Goal: Use online tool/utility: Utilize a website feature to perform a specific function

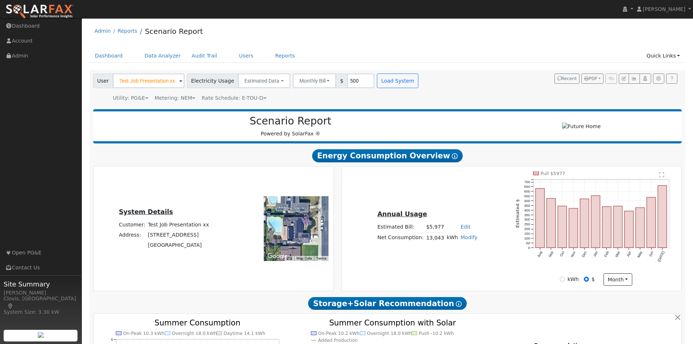
click at [192, 98] on icon at bounding box center [193, 97] width 3 height 5
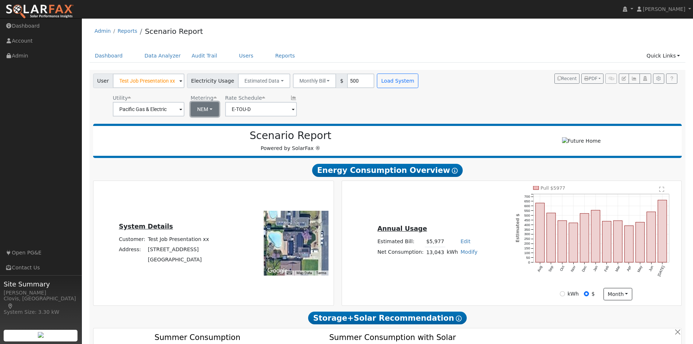
click at [203, 108] on button "NEM" at bounding box center [205, 109] width 28 height 15
click at [208, 138] on link "NBT" at bounding box center [213, 136] width 51 height 10
click at [184, 109] on input "E-ELEC" at bounding box center [149, 109] width 72 height 15
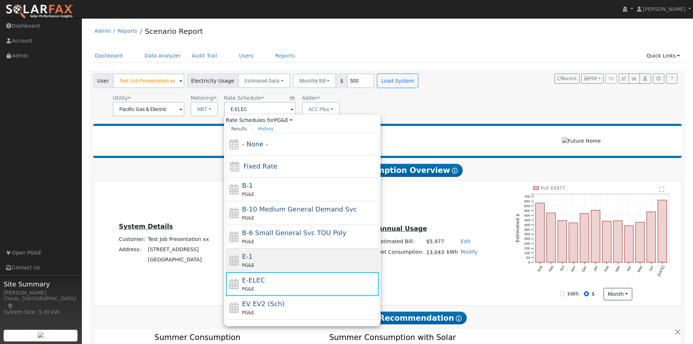
click at [263, 251] on div "E-1 PG&E" at bounding box center [309, 259] width 135 height 17
type input "E-1"
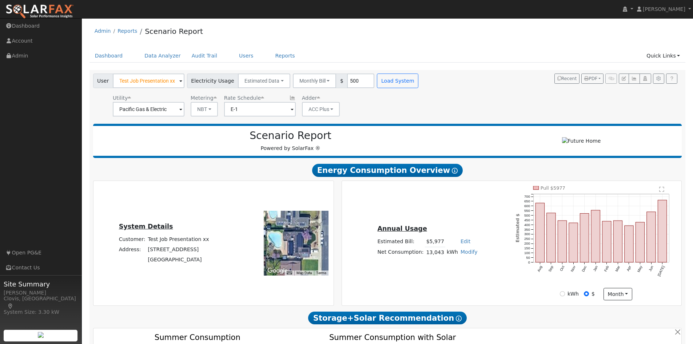
click at [373, 105] on div "Utility Pacific Gas & Electric Metering NBT NEM NBT Rate Schedule E-1 Adder ACC…" at bounding box center [257, 104] width 330 height 25
click at [383, 76] on button "Load System" at bounding box center [397, 80] width 41 height 15
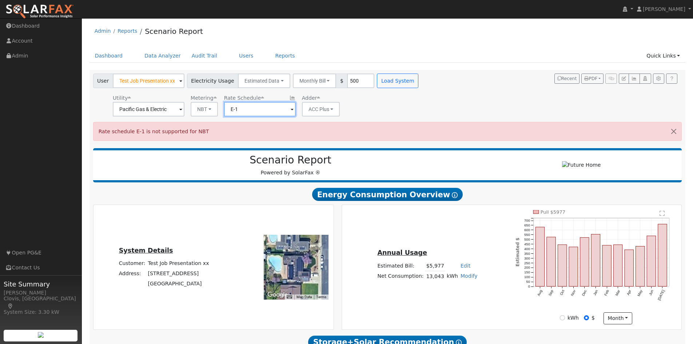
click at [184, 109] on input "E-1" at bounding box center [149, 109] width 72 height 15
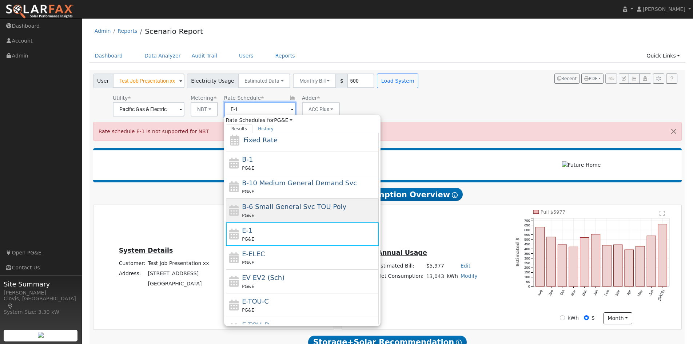
scroll to position [80, 0]
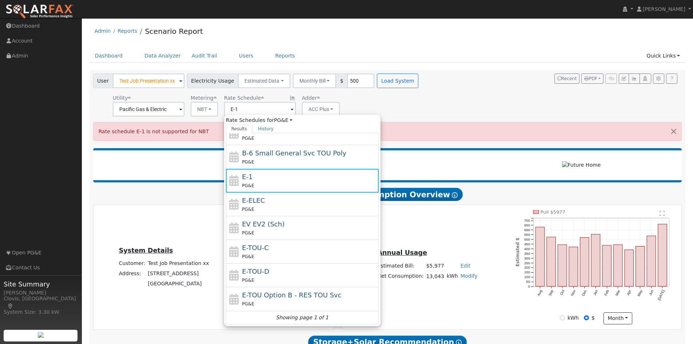
click at [436, 156] on h2 "Scenario Report" at bounding box center [290, 160] width 380 height 12
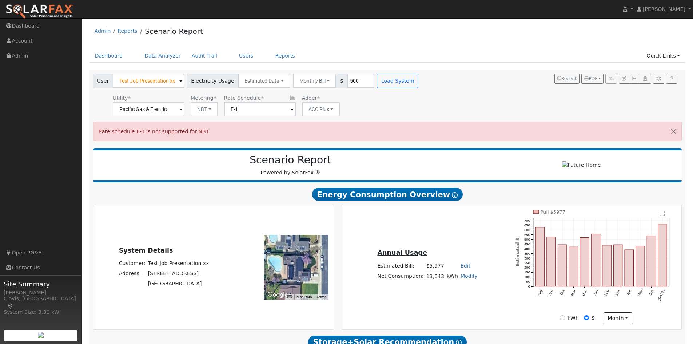
click at [480, 85] on div "User Test Job Presentation xx Account Default Account Default Account [STREET_A…" at bounding box center [386, 93] width 589 height 45
type input "750"
click at [425, 110] on div "User Test Job Presentation xx Account Default Account Default Account [STREET_A…" at bounding box center [386, 93] width 589 height 45
click at [63, 221] on ul "Navigation Dashboard Account Admin Links Open PG&E Contact Us" at bounding box center [41, 191] width 82 height 344
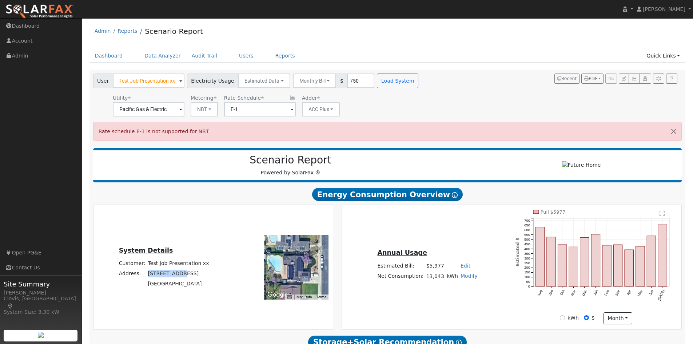
drag, startPoint x: 147, startPoint y: 278, endPoint x: 176, endPoint y: 278, distance: 28.4
click at [176, 278] on tr "Address: [STREET_ADDRESS]" at bounding box center [164, 273] width 93 height 10
click at [176, 278] on td "[STREET_ADDRESS]" at bounding box center [179, 273] width 64 height 10
click at [219, 134] on div "Rate schedule E-1 is not supported for NBT" at bounding box center [387, 131] width 589 height 19
click at [204, 108] on button "NBT" at bounding box center [204, 109] width 27 height 15
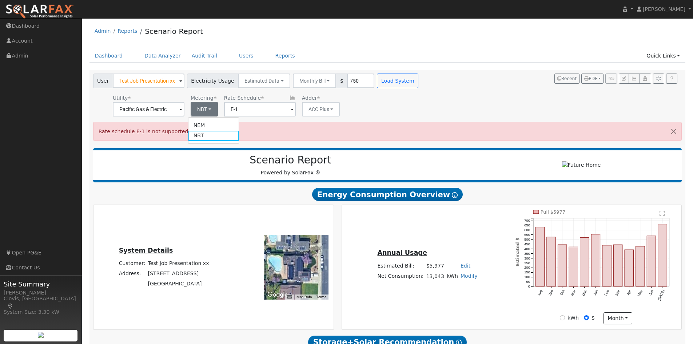
click at [279, 130] on div "Rate schedule E-1 is not supported for NBT" at bounding box center [387, 131] width 589 height 19
click at [211, 111] on button "NBT" at bounding box center [204, 109] width 27 height 15
click at [214, 134] on link "NBT" at bounding box center [213, 136] width 51 height 10
click at [212, 109] on button "NBT" at bounding box center [204, 109] width 27 height 15
click at [227, 135] on link "NBT" at bounding box center [213, 136] width 51 height 10
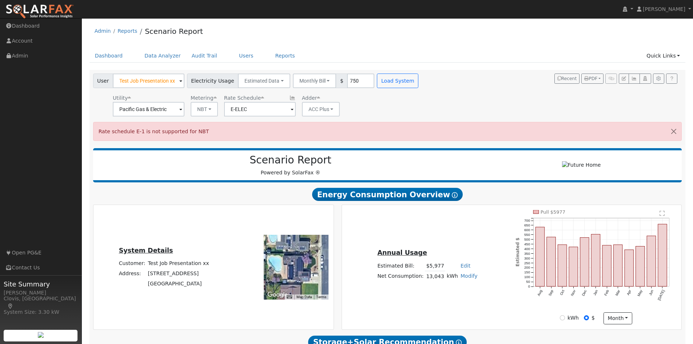
click at [292, 109] on div "Utility Pacific Gas & Electric Metering NBT NEM NBT Rate Schedule E-ELEC Adder …" at bounding box center [257, 104] width 330 height 25
click at [182, 110] on span at bounding box center [180, 109] width 3 height 8
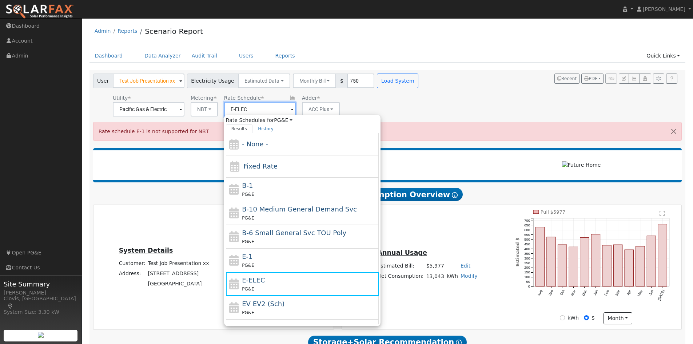
click at [184, 109] on input "E-ELEC" at bounding box center [149, 109] width 72 height 15
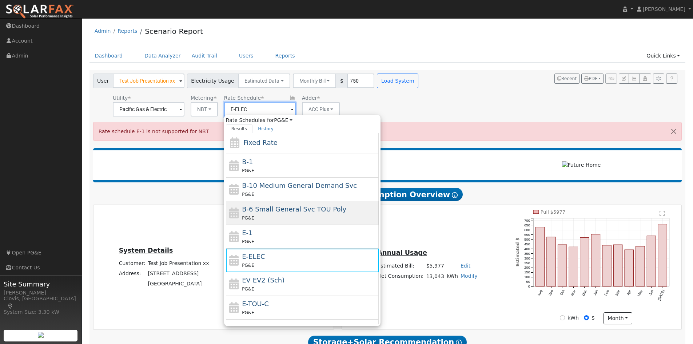
scroll to position [36, 0]
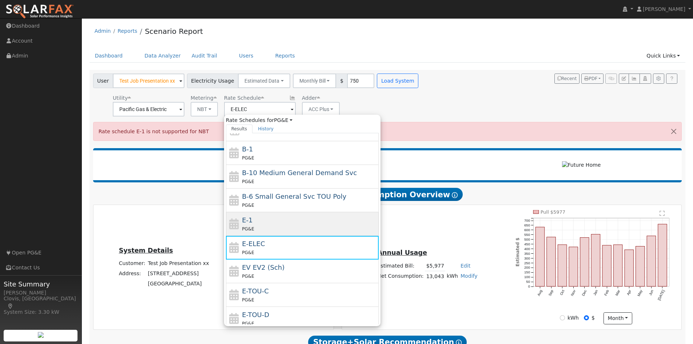
click at [274, 219] on div "E-1 PG&E" at bounding box center [309, 223] width 135 height 17
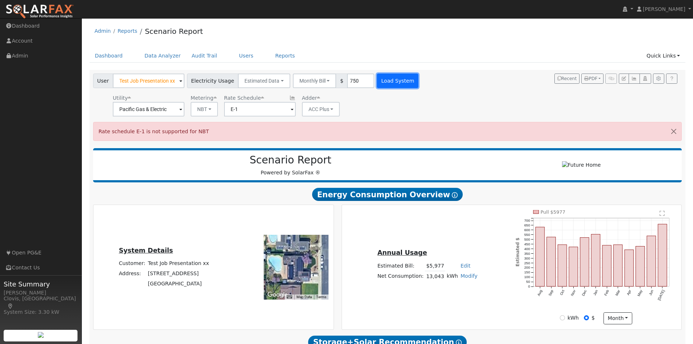
click at [386, 81] on button "Load System" at bounding box center [397, 80] width 41 height 15
click at [184, 113] on input "E-1" at bounding box center [149, 109] width 72 height 15
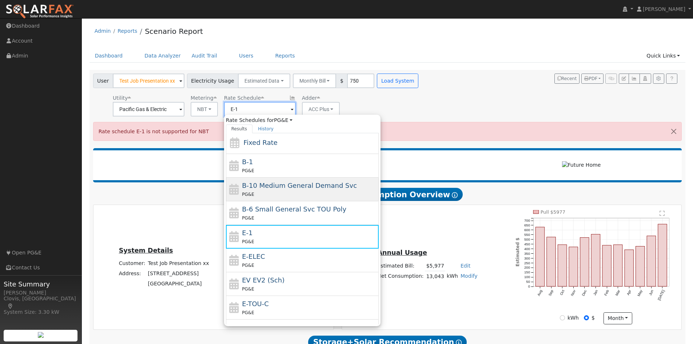
scroll to position [73, 0]
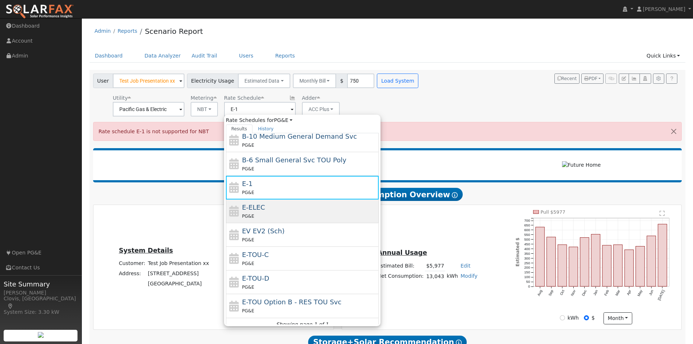
click at [282, 213] on div "PG&E" at bounding box center [309, 216] width 135 height 8
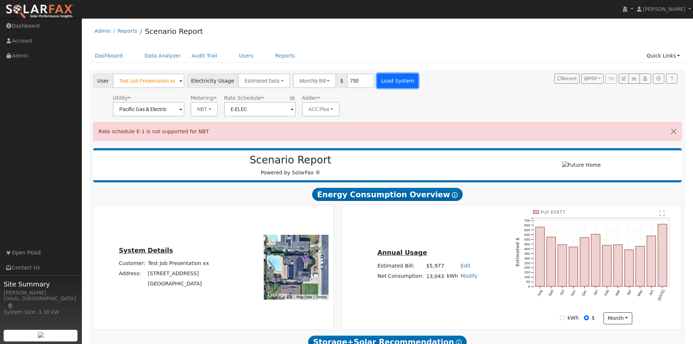
click at [394, 81] on button "Load System" at bounding box center [397, 80] width 41 height 15
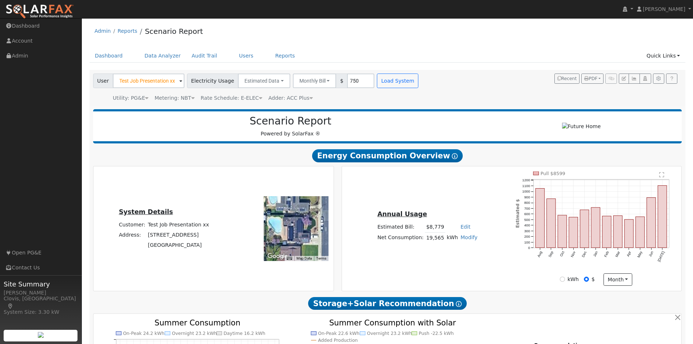
click at [238, 97] on span "Rate Schedule: E-ELEC" at bounding box center [231, 98] width 61 height 6
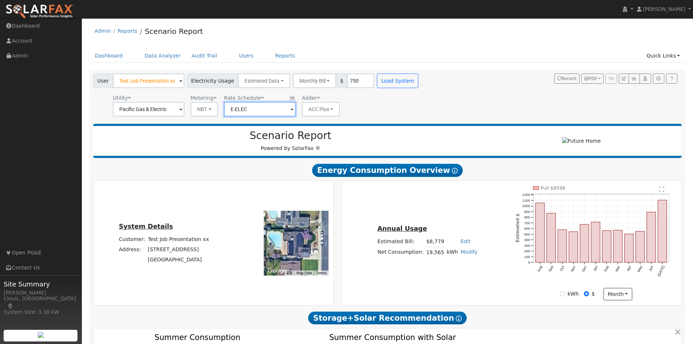
click at [184, 112] on input "E-ELEC" at bounding box center [149, 109] width 72 height 15
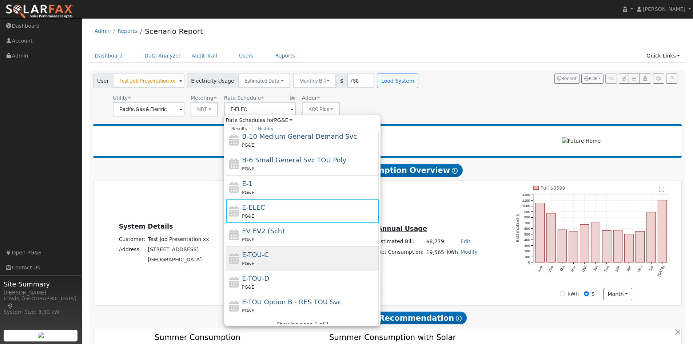
click at [294, 251] on div "E-TOU-C PG&E" at bounding box center [309, 258] width 135 height 17
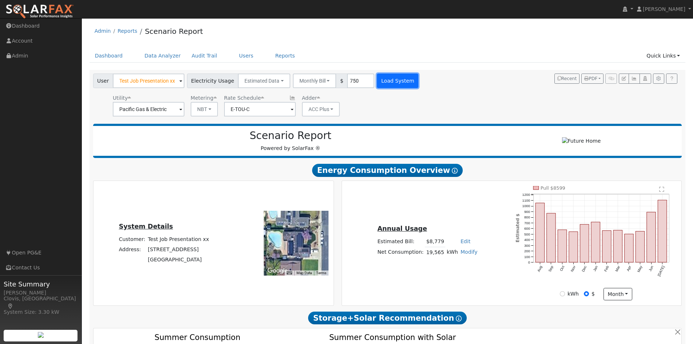
click at [387, 79] on button "Load System" at bounding box center [397, 80] width 41 height 15
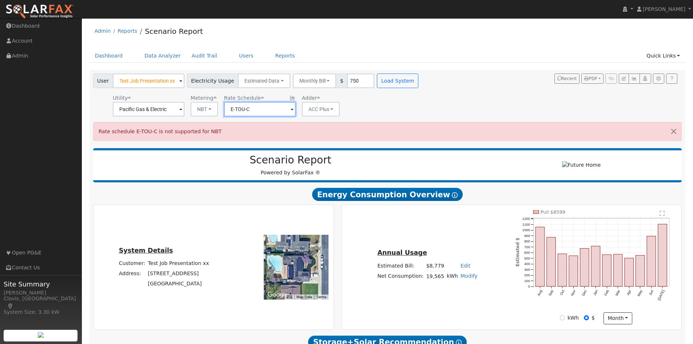
click at [184, 110] on input "E-TOU-C" at bounding box center [149, 109] width 72 height 15
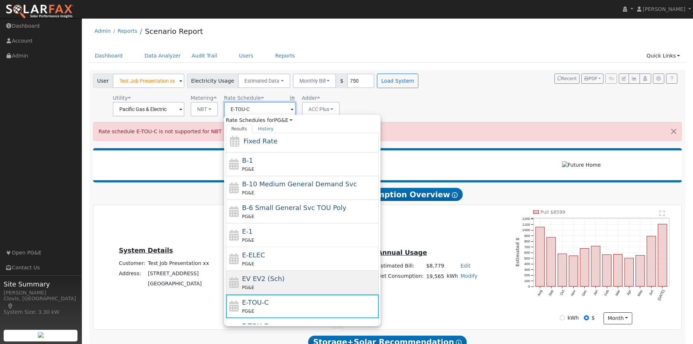
scroll to position [36, 0]
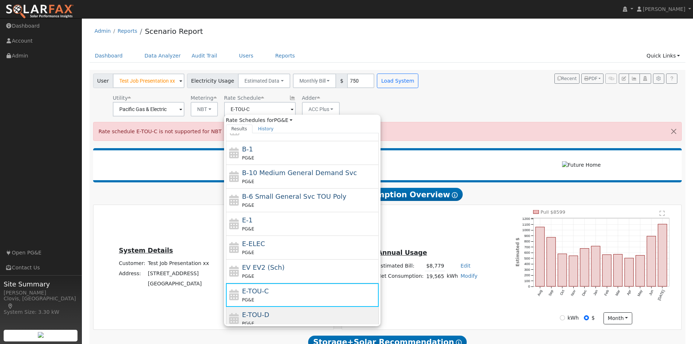
click at [280, 310] on div "E-TOU-D PG&E" at bounding box center [309, 318] width 135 height 17
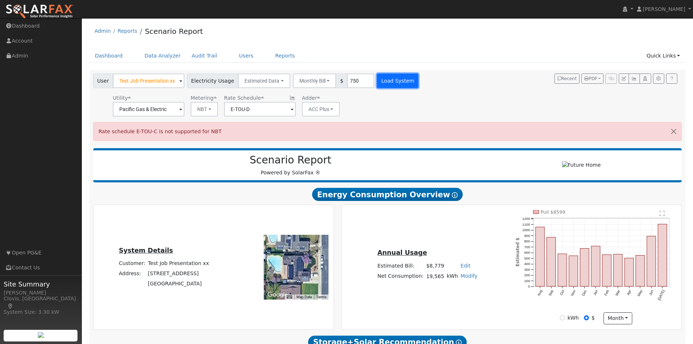
click at [390, 79] on button "Load System" at bounding box center [397, 80] width 41 height 15
click at [184, 107] on input "E-TOU-D" at bounding box center [149, 109] width 72 height 15
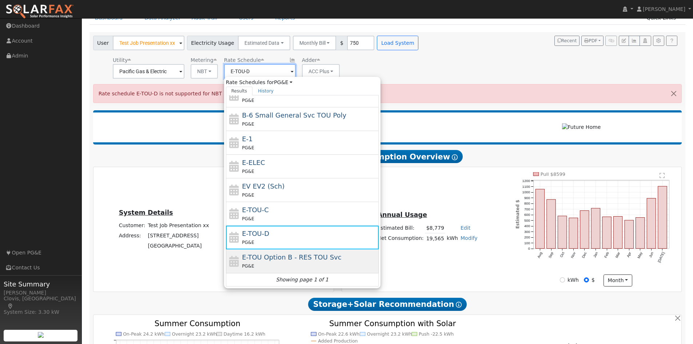
scroll to position [73, 0]
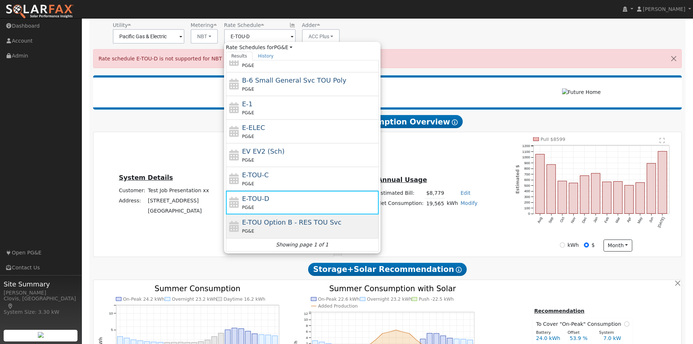
click at [268, 233] on div "PG&E" at bounding box center [309, 231] width 135 height 8
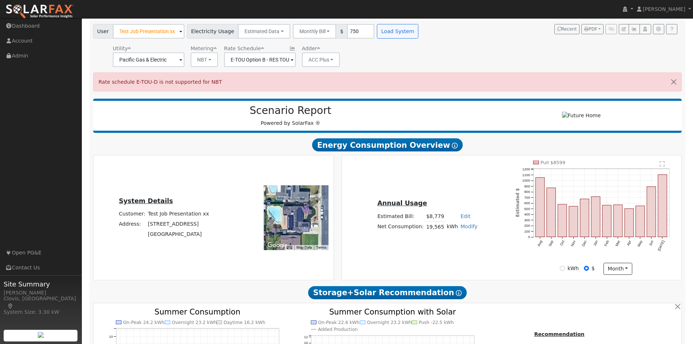
scroll to position [0, 0]
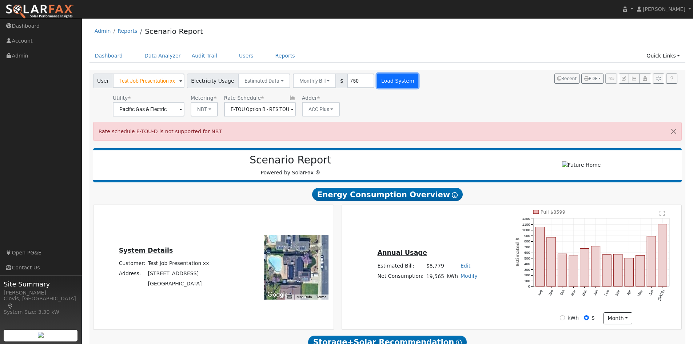
click at [385, 75] on button "Load System" at bounding box center [397, 80] width 41 height 15
click at [184, 113] on input "E-TOU Option B - RES TOU Svc" at bounding box center [149, 109] width 72 height 15
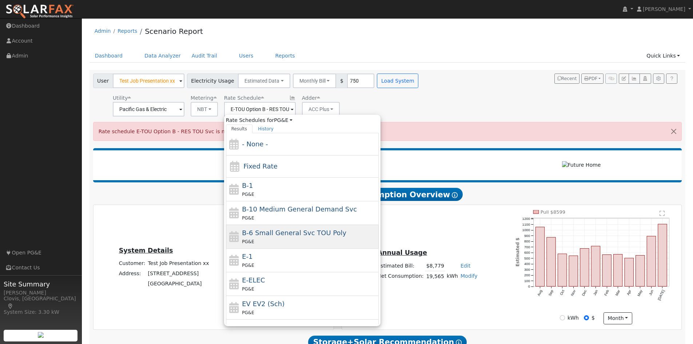
click at [297, 239] on div "PG&E" at bounding box center [309, 242] width 135 height 8
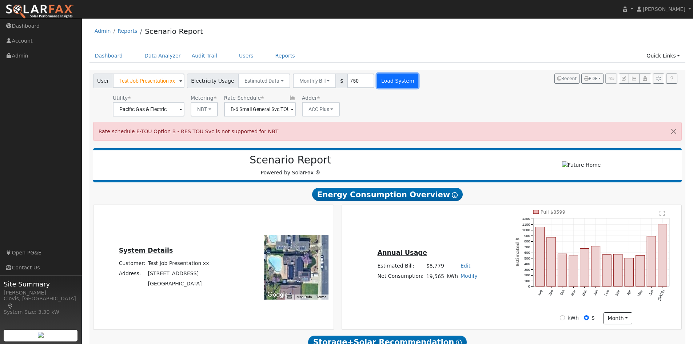
click at [395, 75] on button "Load System" at bounding box center [397, 80] width 41 height 15
click at [262, 119] on div "User Test Job Presentation xx Account Default Account Default Account [STREET_A…" at bounding box center [387, 107] width 596 height 74
click at [184, 112] on input "B-6 Small General Svc TOU Poly" at bounding box center [149, 109] width 72 height 15
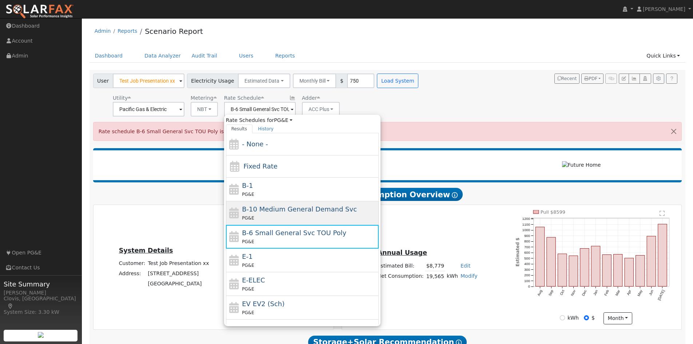
click at [284, 209] on span "B-10 Medium General Demand Svc" at bounding box center [299, 209] width 115 height 8
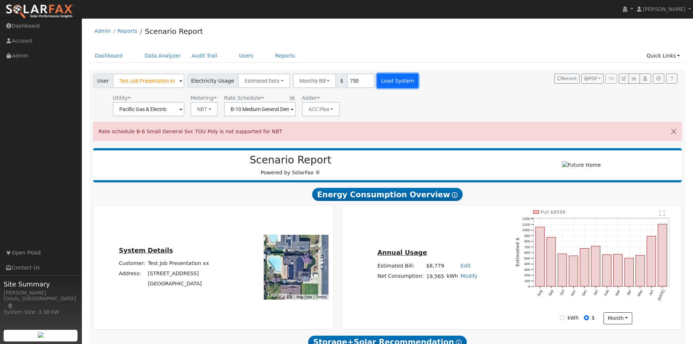
click at [387, 87] on button "Load System" at bounding box center [397, 80] width 41 height 15
click at [184, 113] on input "B-10 Medium General Demand Svc" at bounding box center [149, 109] width 72 height 15
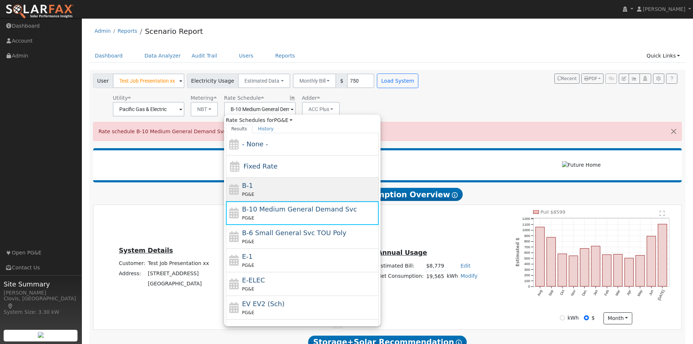
click at [266, 183] on div "B-1 PG&E" at bounding box center [309, 188] width 135 height 17
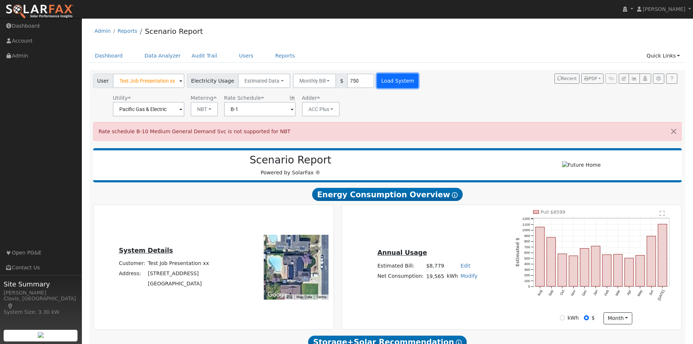
click at [389, 78] on button "Load System" at bounding box center [397, 80] width 41 height 15
click at [184, 113] on input "B-1" at bounding box center [149, 109] width 72 height 15
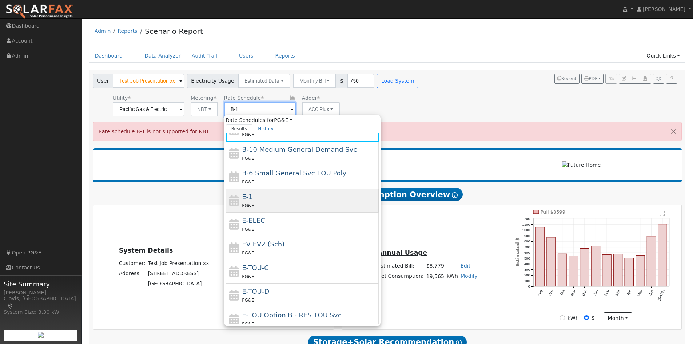
scroll to position [73, 0]
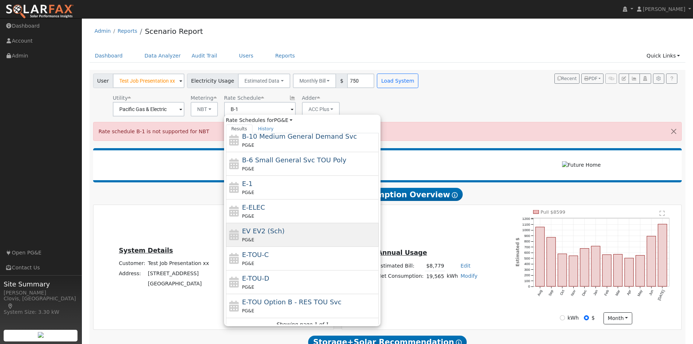
click at [286, 239] on div "PG&E" at bounding box center [309, 240] width 135 height 8
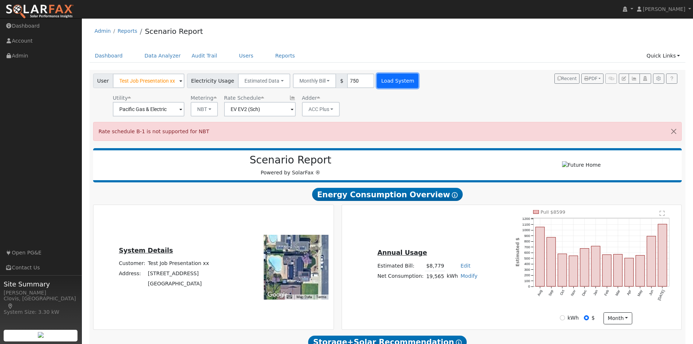
click at [394, 82] on button "Load System" at bounding box center [397, 80] width 41 height 15
click at [184, 110] on input "EV EV2 (Sch)" at bounding box center [149, 109] width 72 height 15
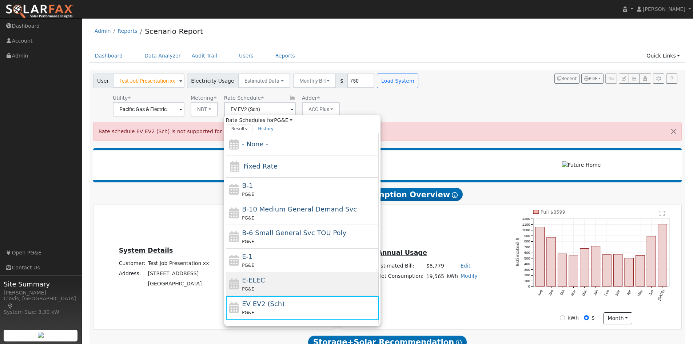
click at [286, 278] on div "E-ELEC PG&E" at bounding box center [309, 283] width 135 height 17
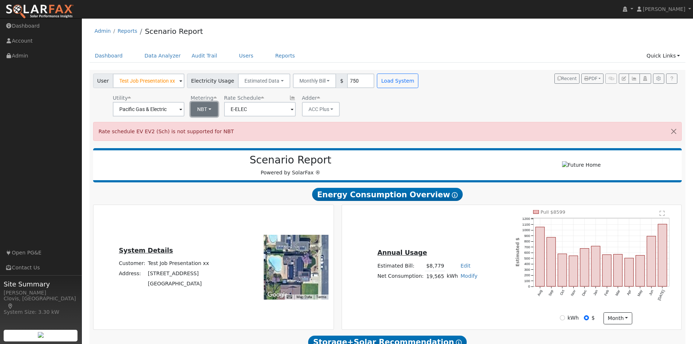
click at [205, 105] on button "NBT" at bounding box center [204, 109] width 27 height 15
click at [200, 127] on link "NEM" at bounding box center [213, 125] width 51 height 10
click at [184, 110] on input "E-ELEC" at bounding box center [149, 109] width 72 height 15
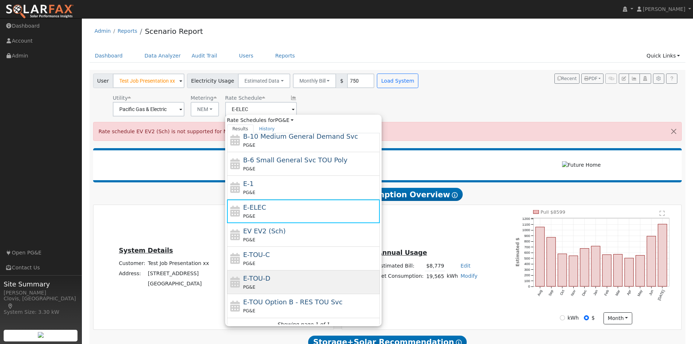
click at [274, 281] on div "E-TOU-D PG&E" at bounding box center [310, 281] width 135 height 17
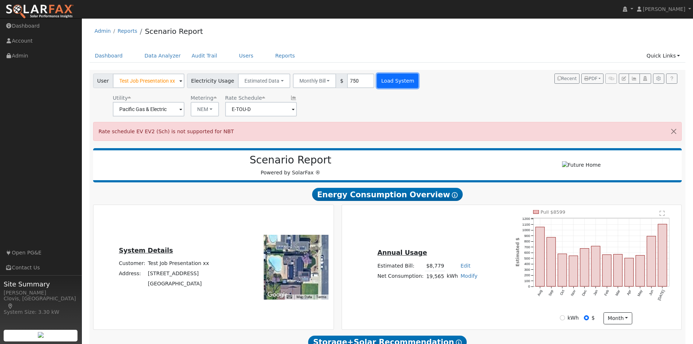
click at [393, 79] on button "Load System" at bounding box center [397, 80] width 41 height 15
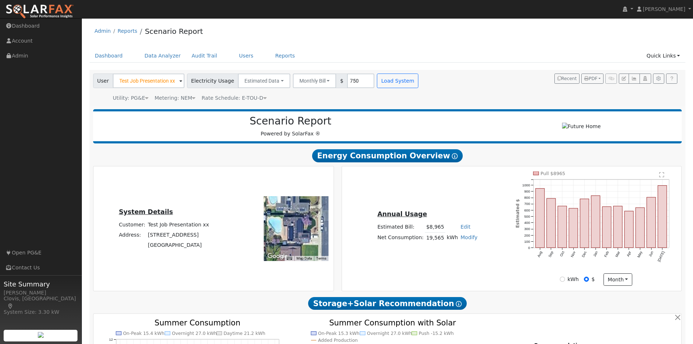
click at [263, 100] on icon at bounding box center [264, 97] width 3 height 5
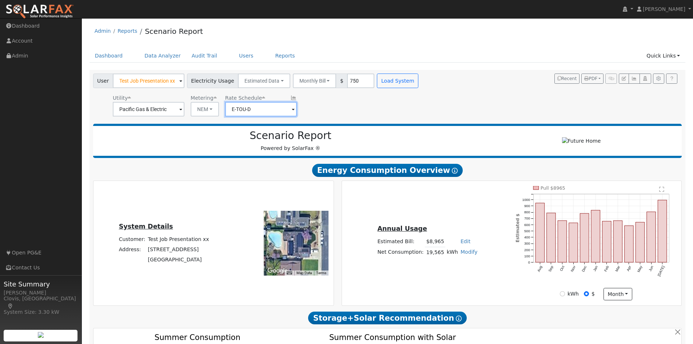
click at [184, 112] on input "E-TOU-D" at bounding box center [149, 109] width 72 height 15
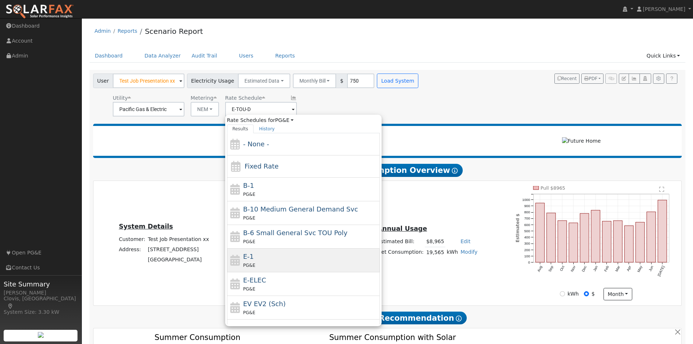
click at [277, 270] on div "E-1 PG&E" at bounding box center [303, 260] width 153 height 24
type input "E-1"
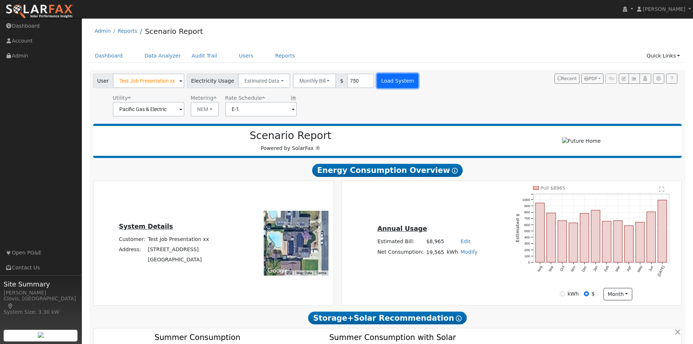
click at [382, 77] on button "Load System" at bounding box center [397, 80] width 41 height 15
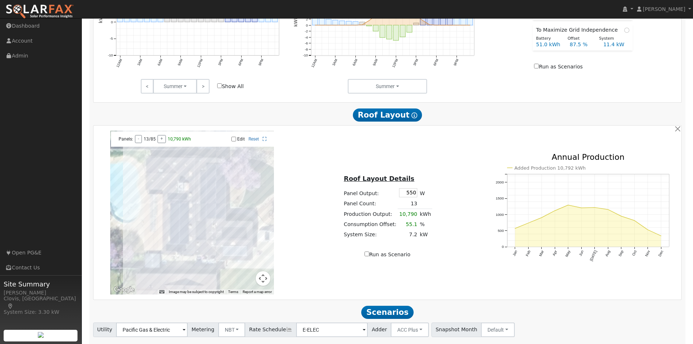
scroll to position [407, 0]
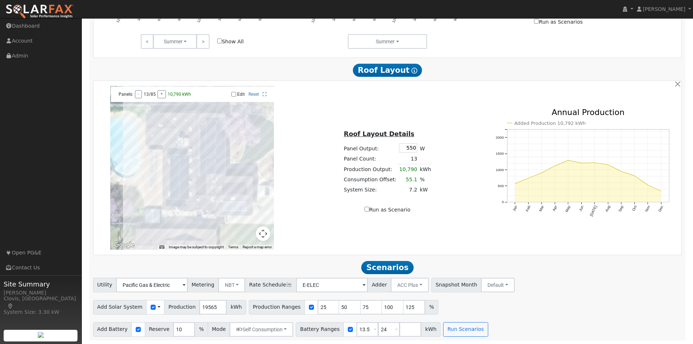
click at [328, 203] on div "Roof Layout Details Panel Output: 550 W Panel Count: 13 Production Output: 10,7…" at bounding box center [387, 168] width 195 height 92
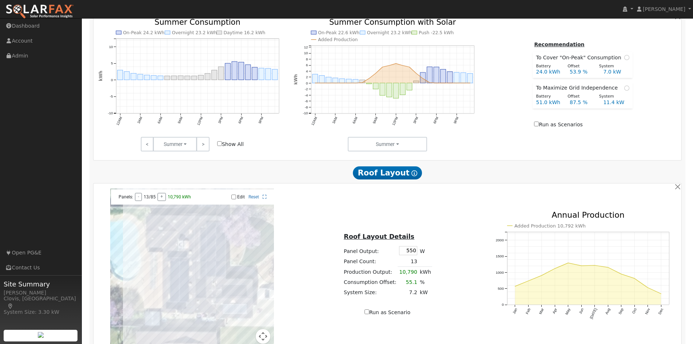
scroll to position [298, 0]
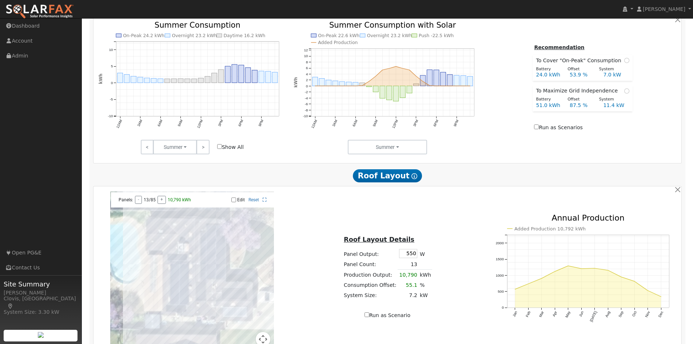
click at [300, 182] on h2 "Roof Layout Show Help" at bounding box center [387, 175] width 589 height 13
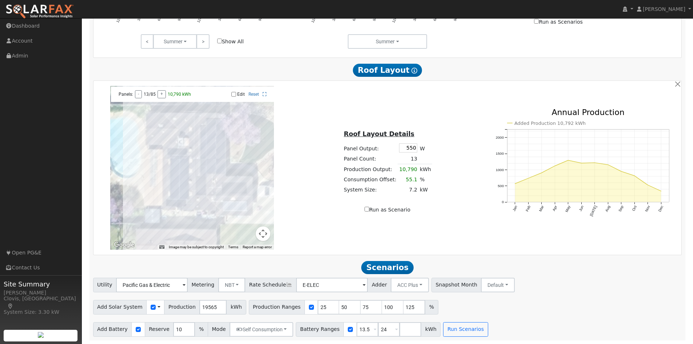
scroll to position [407, 0]
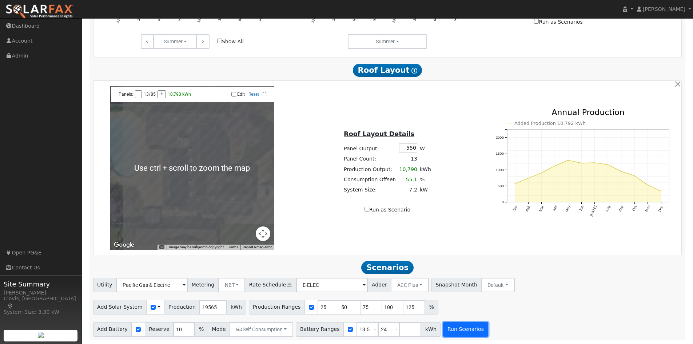
click at [464, 335] on button "Run Scenarios" at bounding box center [465, 329] width 45 height 15
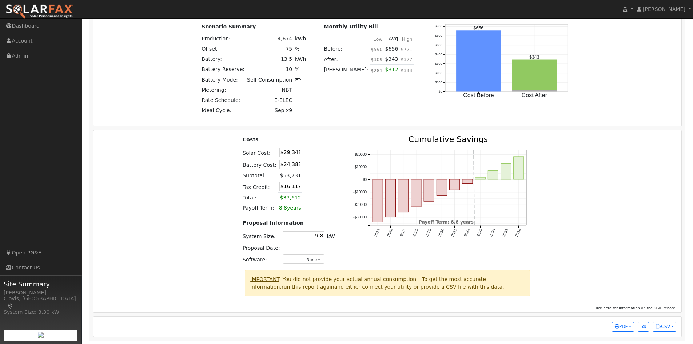
scroll to position [1009, 0]
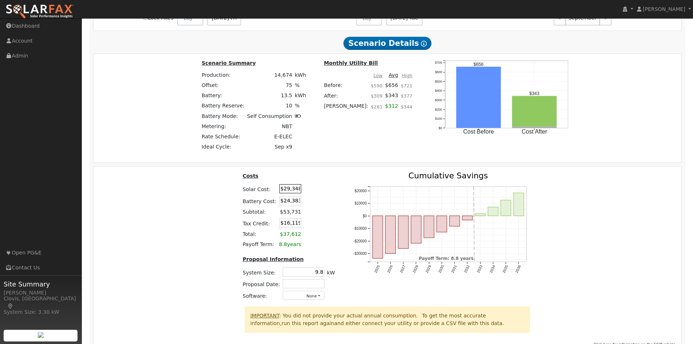
drag, startPoint x: 282, startPoint y: 189, endPoint x: 291, endPoint y: 191, distance: 8.9
click at [291, 191] on input "$29,348" at bounding box center [290, 188] width 22 height 9
drag, startPoint x: 280, startPoint y: 204, endPoint x: 292, endPoint y: 207, distance: 11.9
click at [292, 205] on input "$24,383" at bounding box center [290, 200] width 22 height 9
drag, startPoint x: 284, startPoint y: 227, endPoint x: 301, endPoint y: 227, distance: 16.7
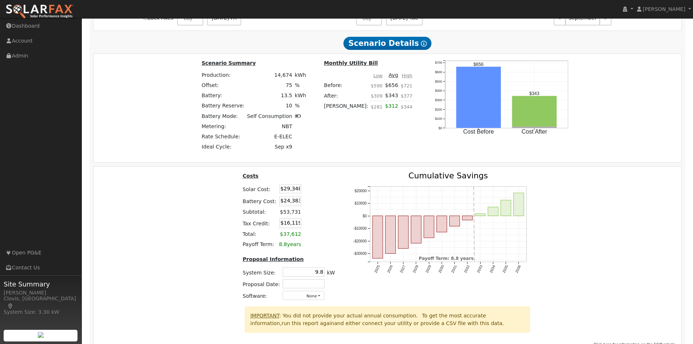
click at [300, 227] on tr "Tax Credit: $16,119" at bounding box center [288, 223] width 95 height 12
click at [310, 226] on td at bounding box center [310, 223] width 17 height 12
click at [313, 223] on td at bounding box center [310, 223] width 17 height 12
drag, startPoint x: 286, startPoint y: 227, endPoint x: 313, endPoint y: 227, distance: 26.9
click at [313, 227] on tr "Tax Credit: $16,119" at bounding box center [288, 223] width 95 height 12
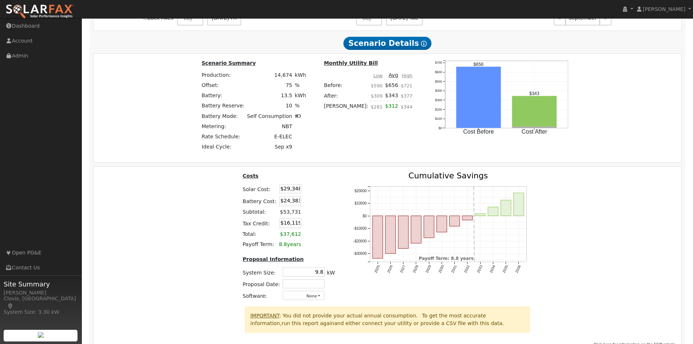
drag, startPoint x: 313, startPoint y: 227, endPoint x: 286, endPoint y: 229, distance: 27.0
click at [312, 228] on td at bounding box center [310, 223] width 17 height 12
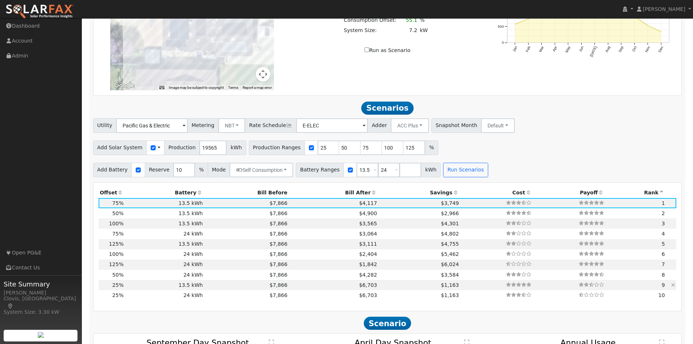
scroll to position [618, 0]
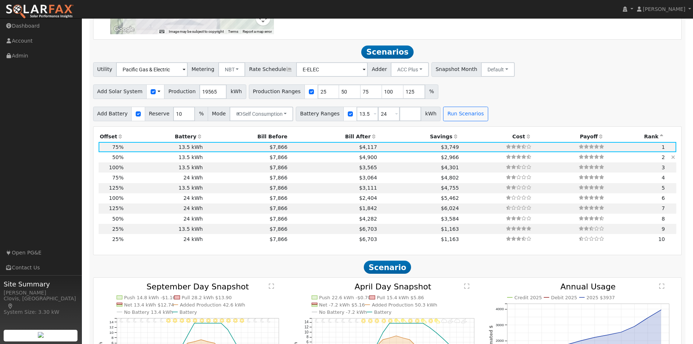
click at [321, 157] on td "$4,900" at bounding box center [333, 157] width 89 height 10
type input "6.5"
type input "$19,564"
type input "$13,184"
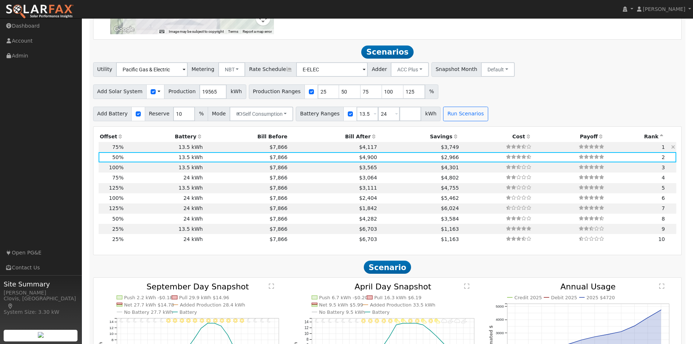
click at [310, 148] on td "$4,117" at bounding box center [333, 147] width 89 height 10
type input "9.8"
type input "$29,348"
type input "$16,119"
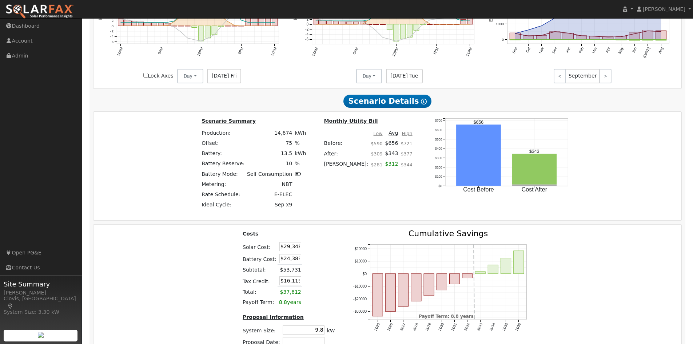
scroll to position [982, 0]
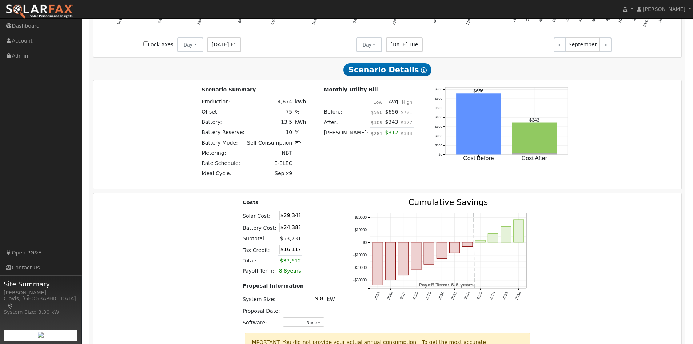
click at [190, 196] on div "Production Offset Battery Reserve Mode ACC Push Incentive Bill Before Bill Afte…" at bounding box center [387, 68] width 589 height 613
click at [141, 138] on div "Scenario Summary Production: 14,674 kWh Offset: 75 % Battery: 13.5 kWh Battery …" at bounding box center [387, 134] width 593 height 98
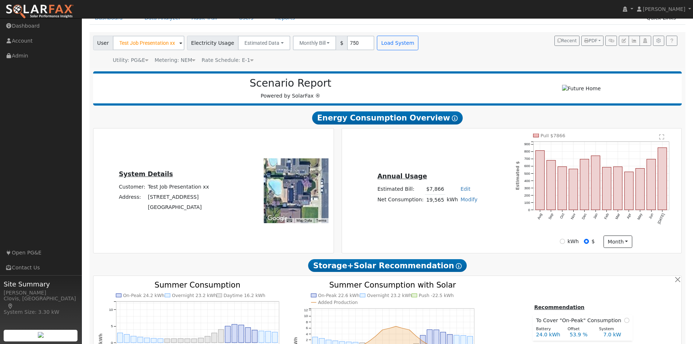
scroll to position [36, 0]
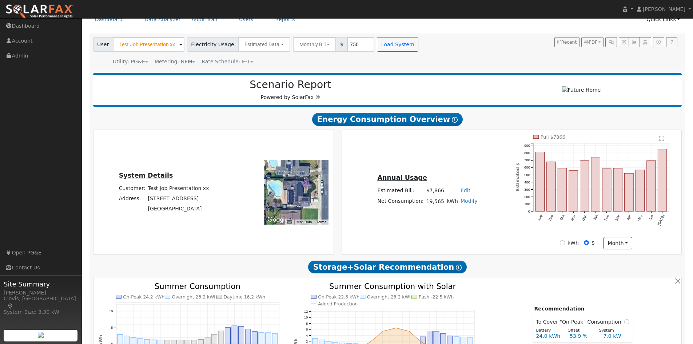
click at [252, 87] on h2 "Scenario Report" at bounding box center [290, 85] width 380 height 12
click at [253, 87] on h2 "Scenario Report" at bounding box center [290, 85] width 380 height 12
click at [254, 87] on h2 "Scenario Report" at bounding box center [290, 85] width 380 height 12
click at [277, 87] on h2 "Scenario Report" at bounding box center [290, 85] width 380 height 12
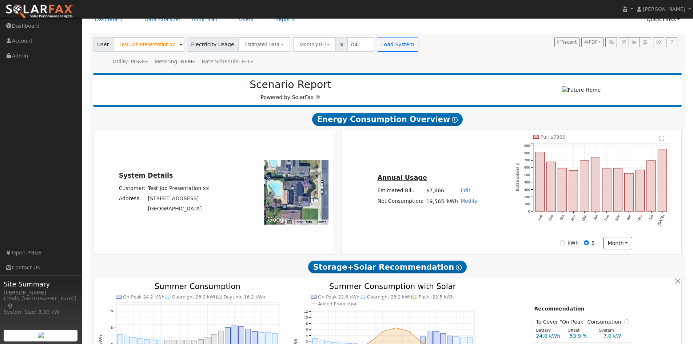
click at [255, 85] on h2 "Scenario Report" at bounding box center [290, 85] width 380 height 12
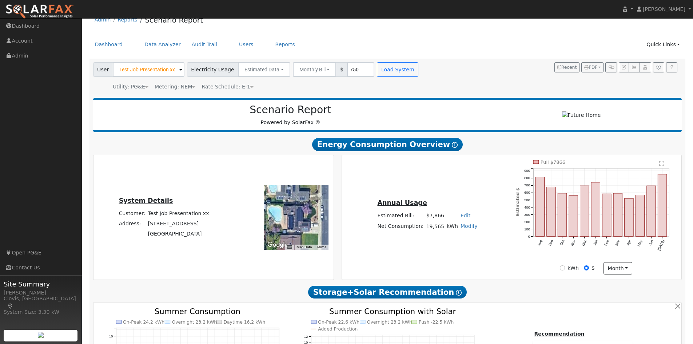
scroll to position [0, 0]
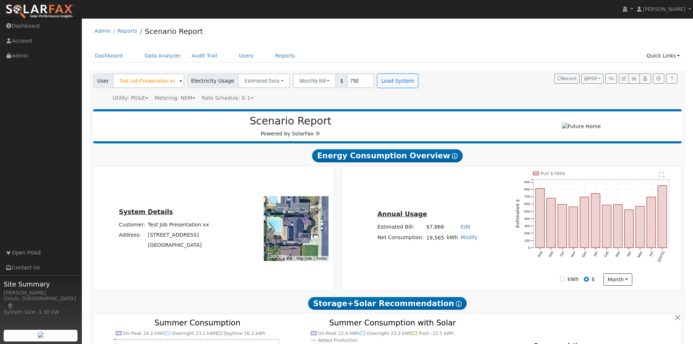
click at [272, 100] on div "Utility: PG&E Pacific Gas & Electric Metering: NEM NEM NEM NBT Rate Schedule: E…" at bounding box center [257, 97] width 330 height 10
click at [187, 100] on div "Metering: NEM" at bounding box center [175, 98] width 41 height 8
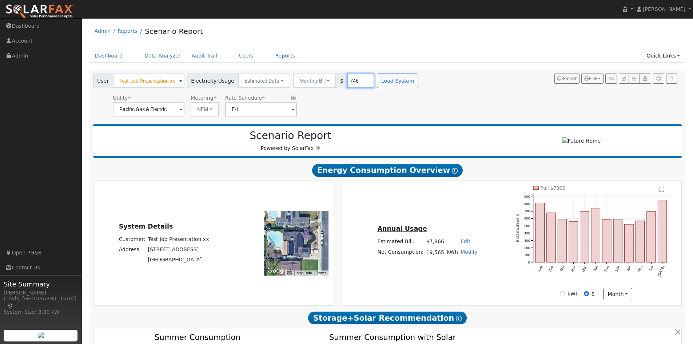
drag, startPoint x: 358, startPoint y: 84, endPoint x: 349, endPoint y: 84, distance: 9.1
click at [349, 84] on input "746" at bounding box center [360, 80] width 27 height 15
drag, startPoint x: 352, startPoint y: 83, endPoint x: 338, endPoint y: 81, distance: 14.3
click at [347, 81] on input "746" at bounding box center [360, 80] width 27 height 15
type input "500"
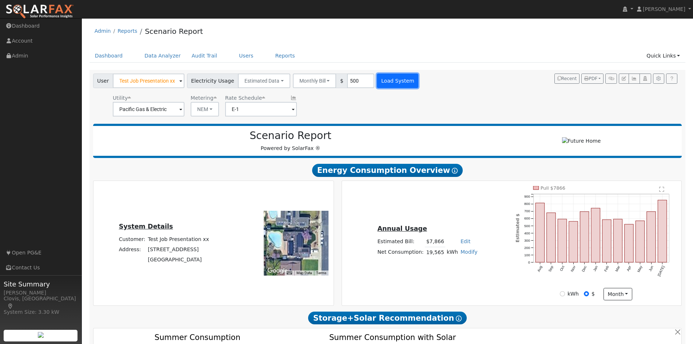
click at [377, 85] on button "Load System" at bounding box center [397, 80] width 41 height 15
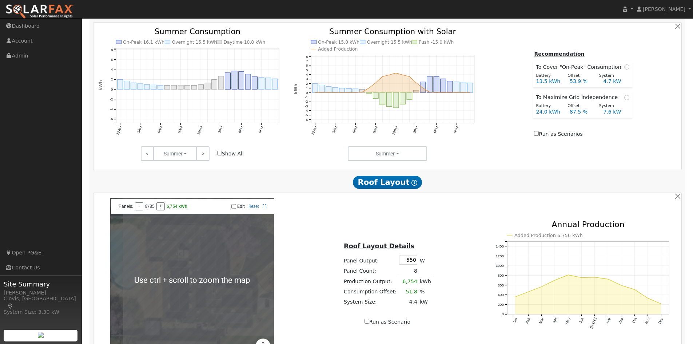
scroll to position [327, 0]
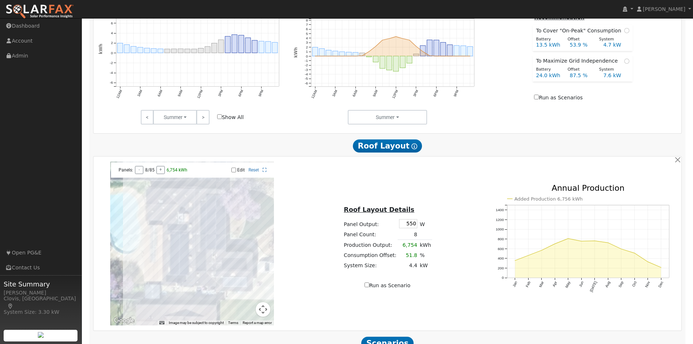
click at [235, 172] on input "Edit" at bounding box center [233, 169] width 5 height 5
click at [182, 210] on div at bounding box center [192, 244] width 164 height 164
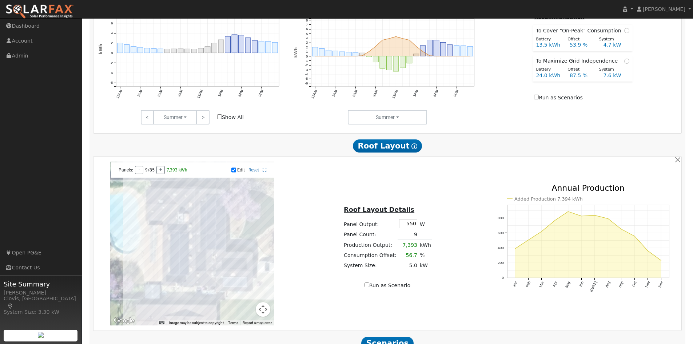
click at [157, 199] on div at bounding box center [192, 244] width 164 height 164
click at [161, 200] on div at bounding box center [192, 244] width 164 height 164
click at [170, 202] on div at bounding box center [192, 244] width 164 height 164
click at [194, 203] on div at bounding box center [192, 244] width 164 height 164
click at [195, 210] on div at bounding box center [192, 244] width 164 height 164
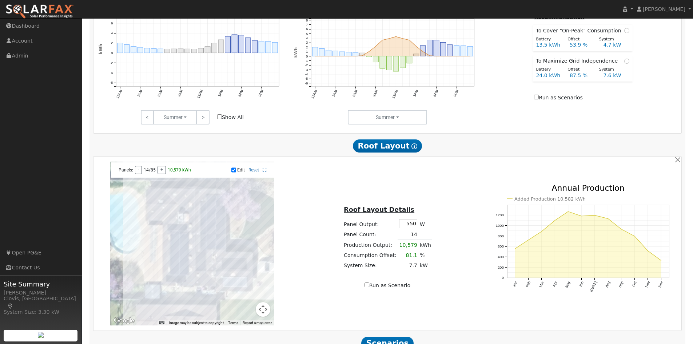
click at [228, 226] on div at bounding box center [192, 244] width 164 height 164
click at [225, 234] on div at bounding box center [192, 244] width 164 height 164
drag, startPoint x: 224, startPoint y: 247, endPoint x: 233, endPoint y: 266, distance: 21.6
click at [224, 247] on div at bounding box center [192, 244] width 164 height 164
click at [234, 264] on div at bounding box center [192, 244] width 164 height 164
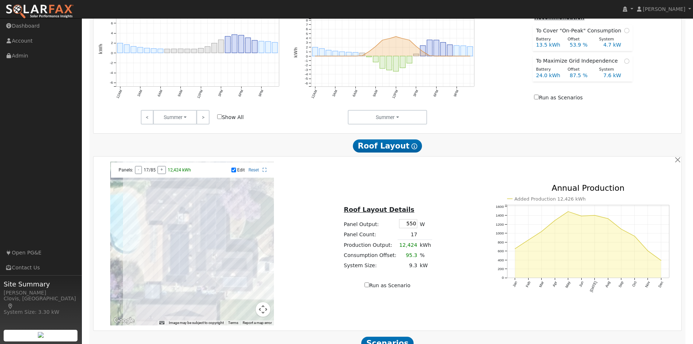
click at [234, 270] on div at bounding box center [192, 244] width 164 height 164
click at [233, 172] on input "Edit" at bounding box center [233, 169] width 5 height 5
checkbox input "false"
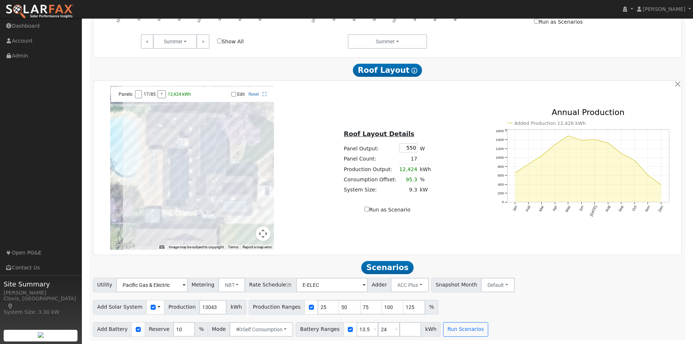
scroll to position [407, 0]
click at [449, 331] on button "Run Scenarios" at bounding box center [465, 329] width 45 height 15
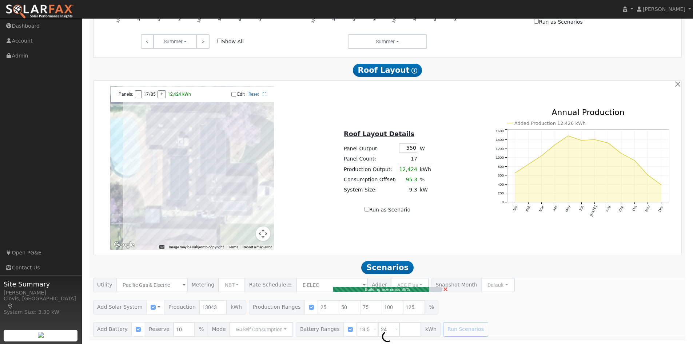
type input "6.5"
type input "$19,564"
type input "$13,184"
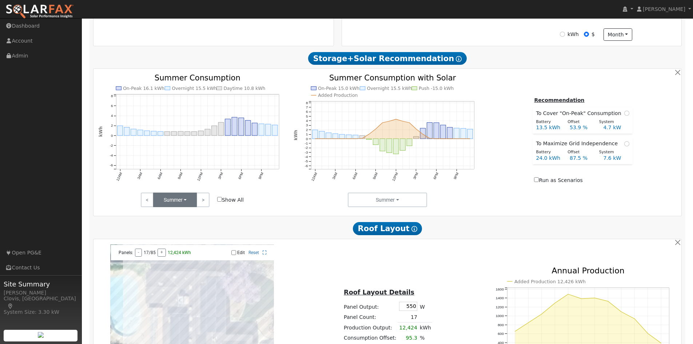
scroll to position [27, 0]
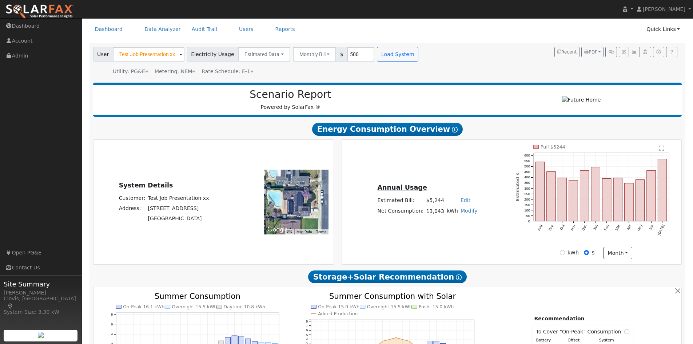
click at [266, 84] on div "Scenario Report Powered by SolarFax ®" at bounding box center [387, 100] width 589 height 34
